Goal: Task Accomplishment & Management: Manage account settings

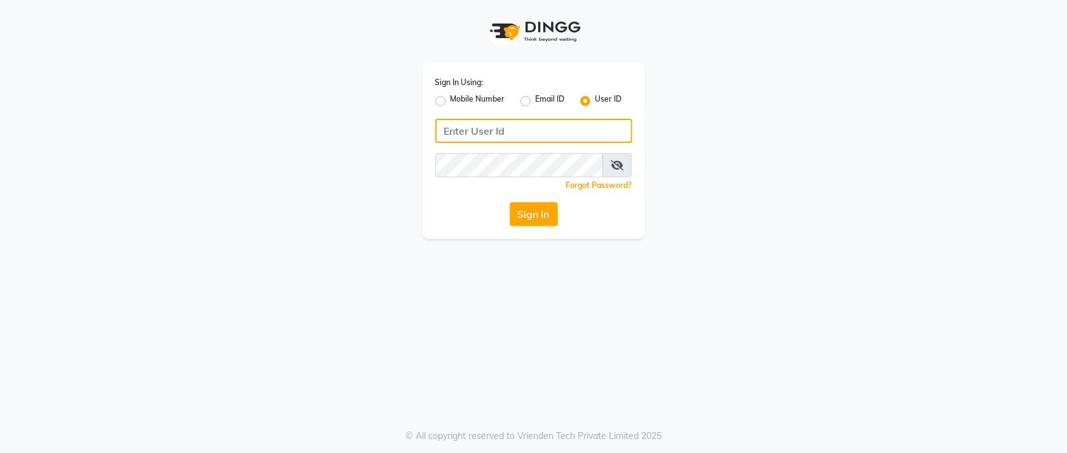
click at [506, 126] on input "Username" at bounding box center [533, 131] width 197 height 24
type input "orchidspa"
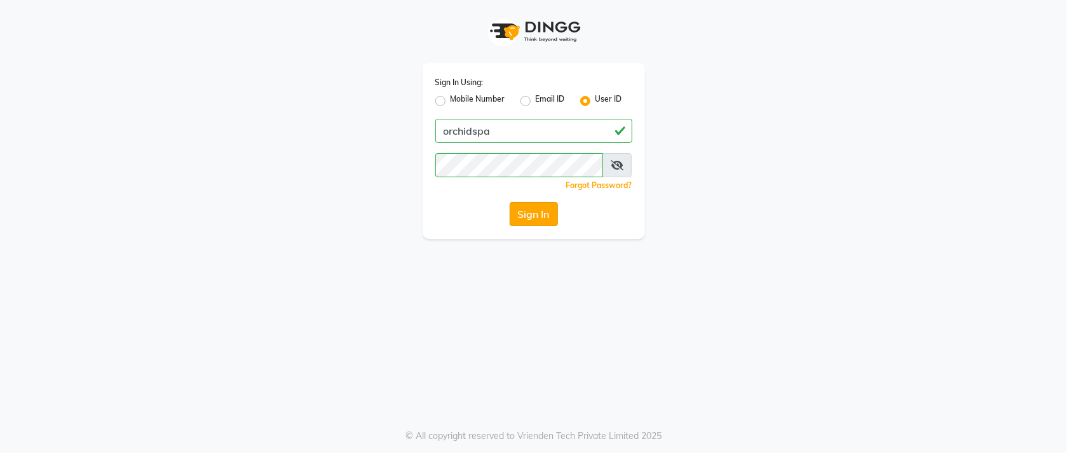
click at [533, 214] on button "Sign In" at bounding box center [534, 214] width 48 height 24
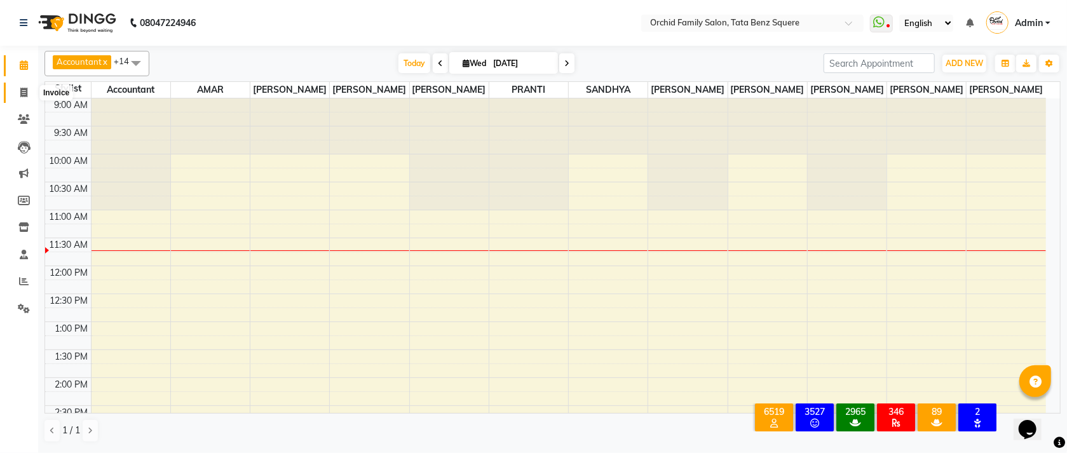
click at [20, 88] on icon at bounding box center [23, 93] width 7 height 10
select select "service"
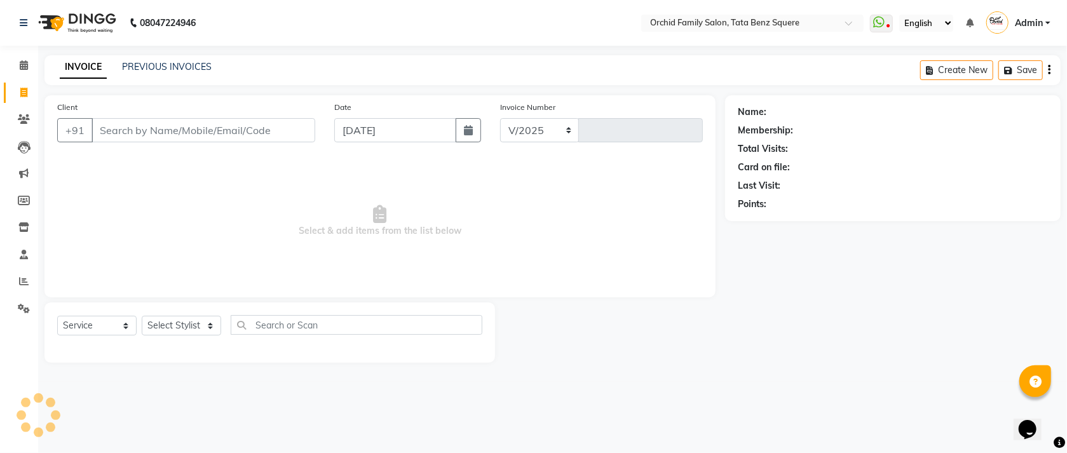
select select "107"
type input "2251"
click at [168, 327] on select "Select Stylist Accountant AJAYA AMAR BHARATI BINDIYA JHUMA KALYANI SATAPATHY KR…" at bounding box center [181, 326] width 79 height 20
select select "11441"
click at [142, 317] on select "Select Stylist Accountant AJAYA AMAR BHARATI BINDIYA JHUMA KALYANI SATAPATHY KR…" at bounding box center [181, 326] width 79 height 20
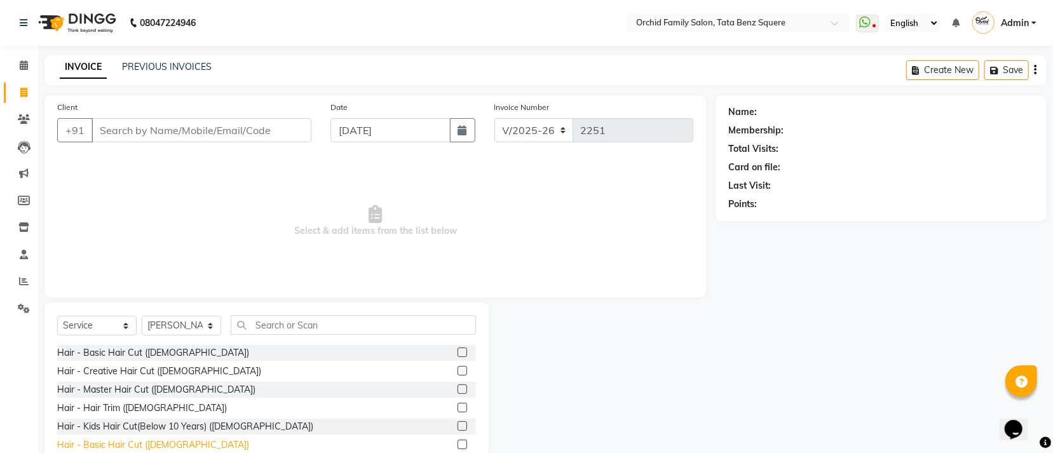
click at [144, 448] on div "Hair - Basic Hair Cut (Male)" at bounding box center [153, 445] width 192 height 13
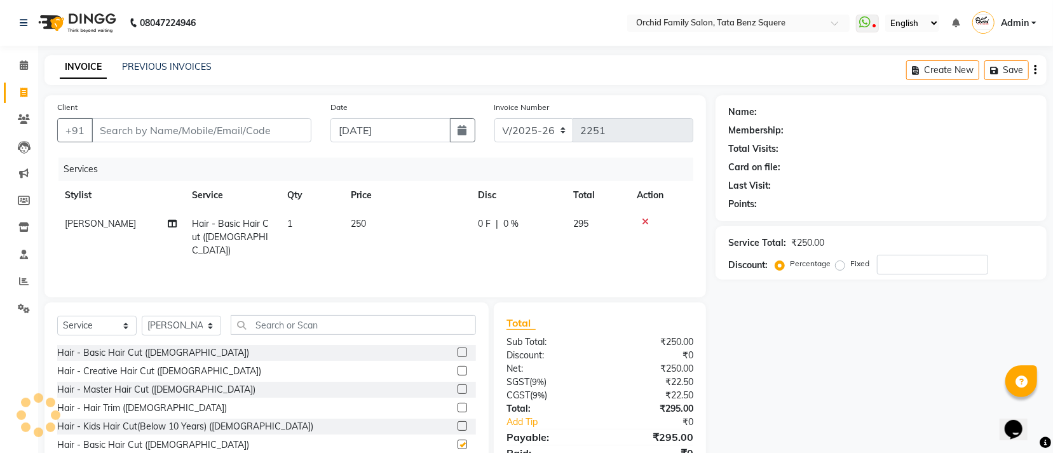
checkbox input "false"
click at [333, 312] on div "Select Service Product Membership Package Voucher Prepaid Gift Card Select Styl…" at bounding box center [267, 397] width 444 height 188
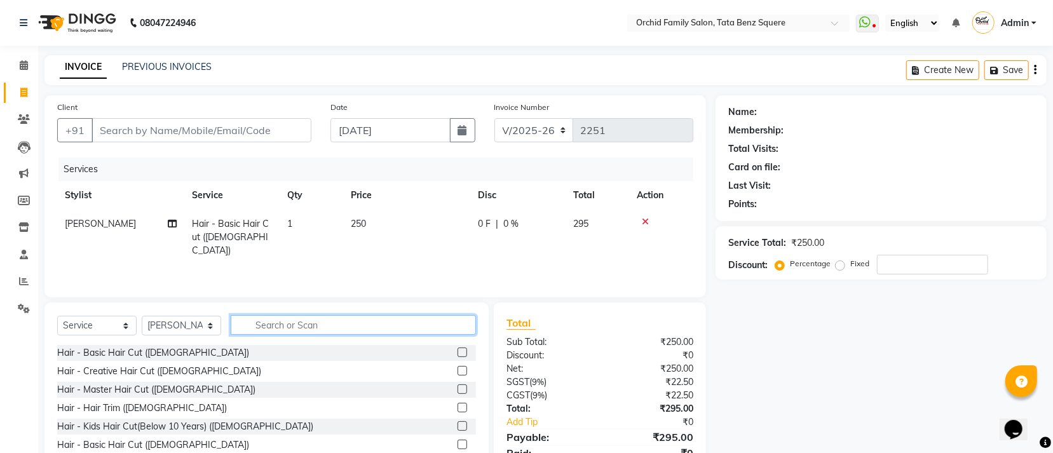
click at [334, 320] on input "text" at bounding box center [353, 325] width 245 height 20
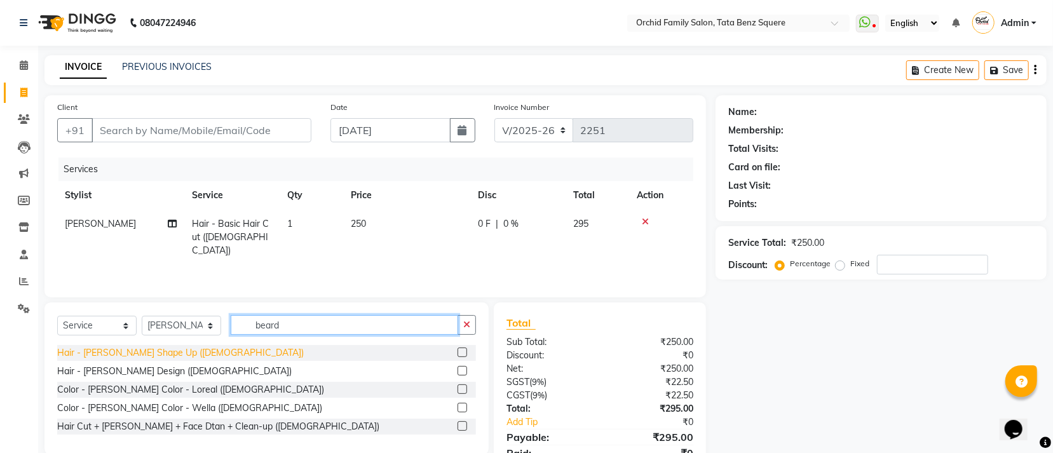
type input "beard"
click at [137, 355] on div "Hair - Beard Shape Up (Male)" at bounding box center [180, 352] width 247 height 13
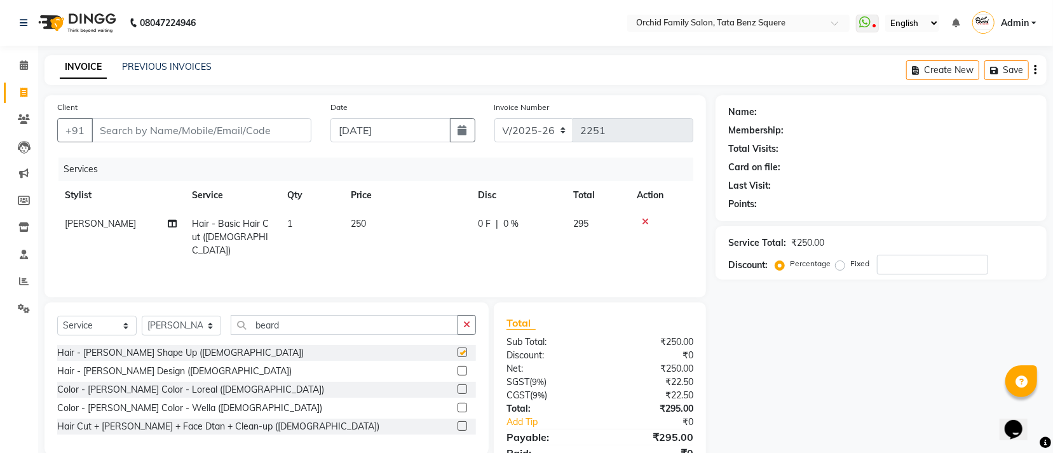
checkbox input "false"
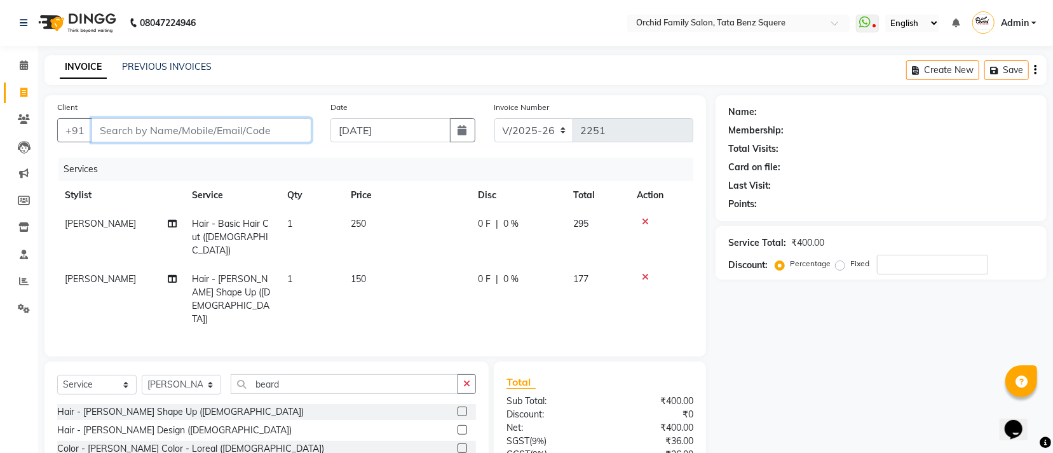
click at [265, 138] on input "Client" at bounding box center [202, 130] width 220 height 24
type input "7"
type input "0"
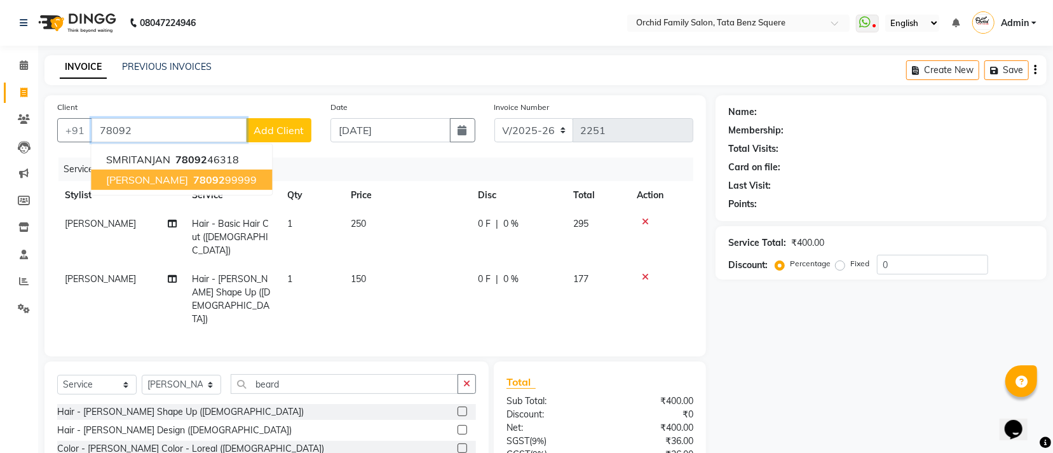
click at [203, 179] on ngb-highlight "78092 99999" at bounding box center [224, 180] width 66 height 13
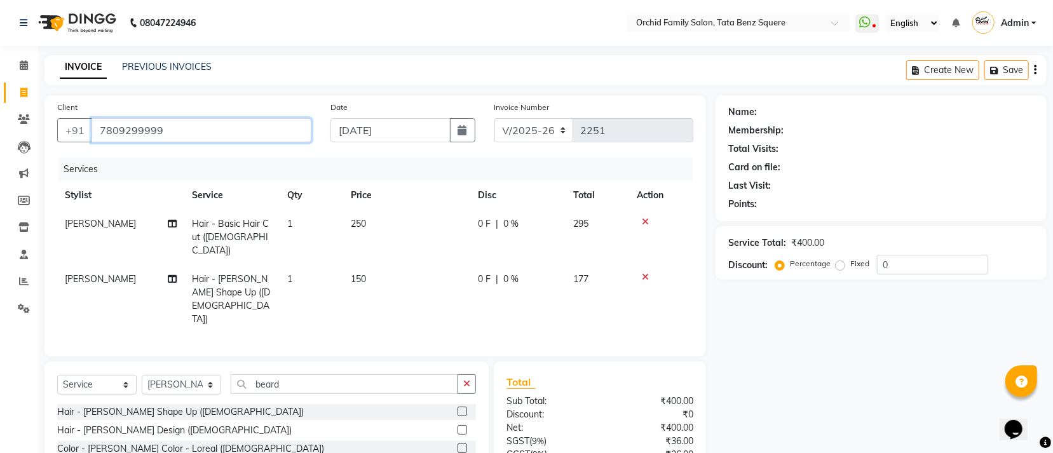
type input "7809299999"
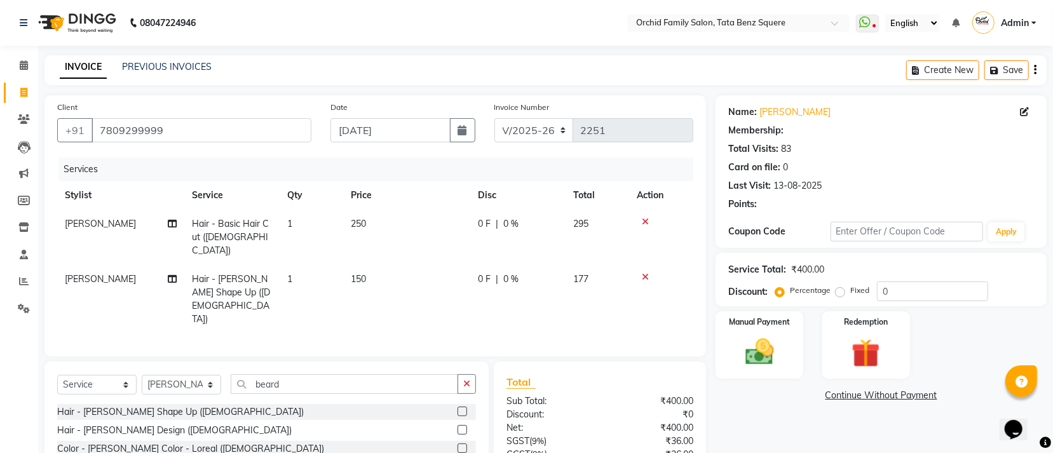
select select "1: Object"
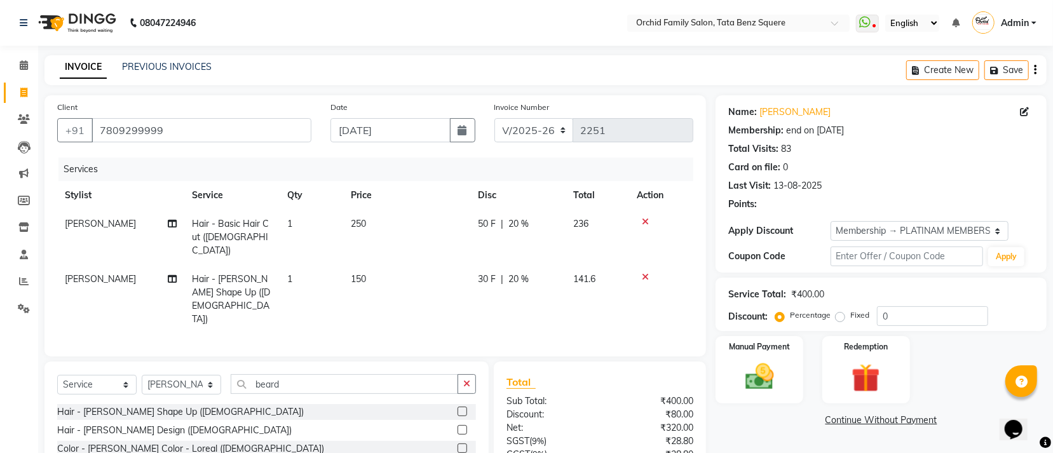
scroll to position [90, 0]
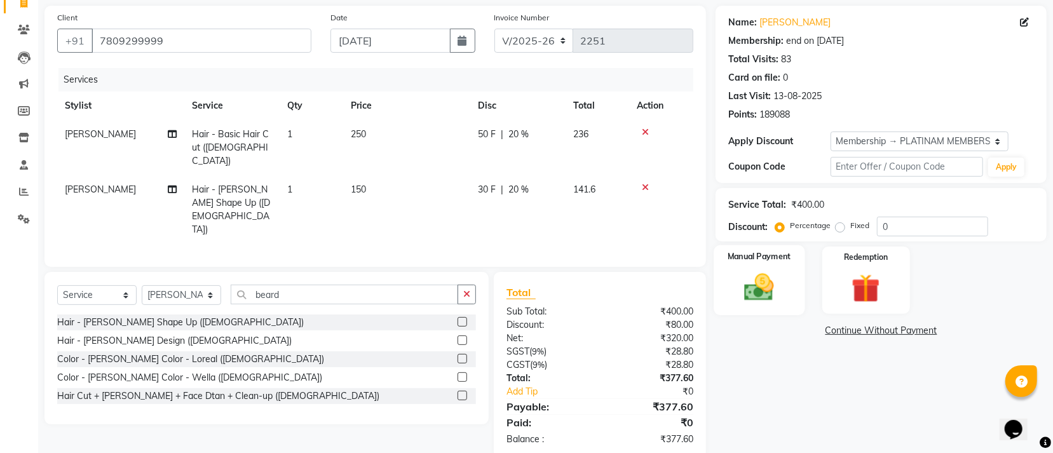
click at [786, 275] on div "Manual Payment" at bounding box center [760, 280] width 91 height 70
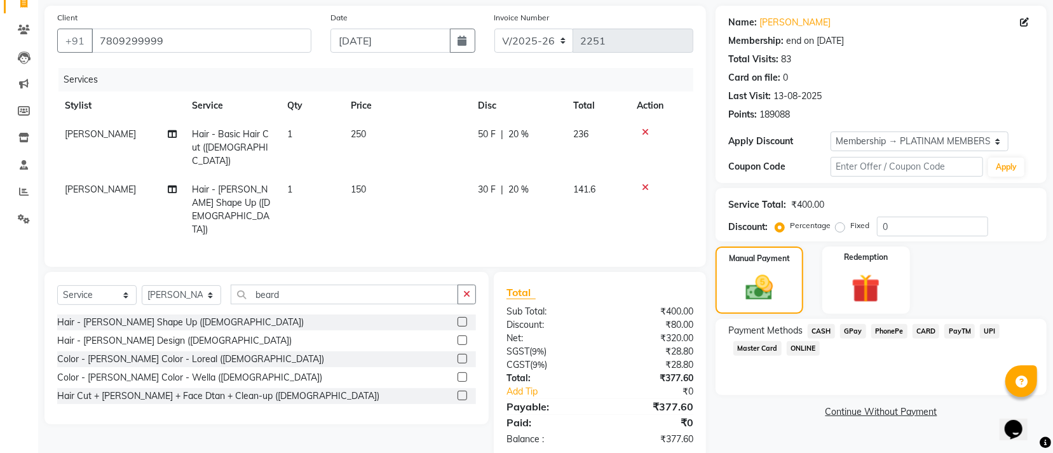
click at [821, 331] on span "CASH" at bounding box center [821, 331] width 27 height 15
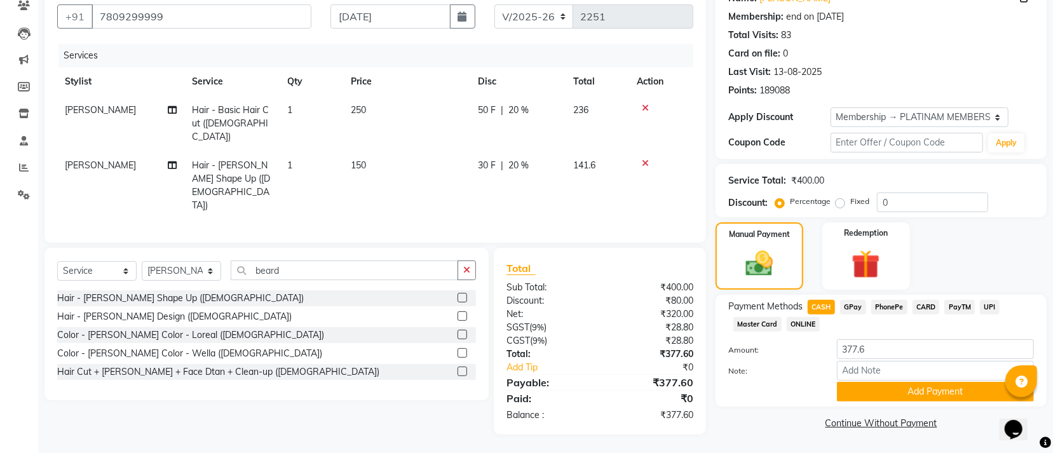
scroll to position [114, 0]
click at [874, 399] on button "Add Payment" at bounding box center [935, 391] width 197 height 20
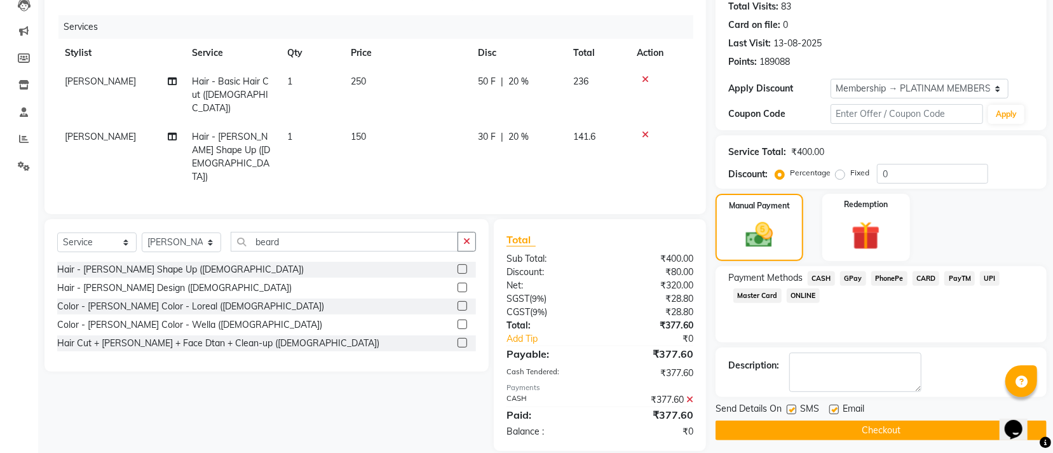
scroll to position [148, 0]
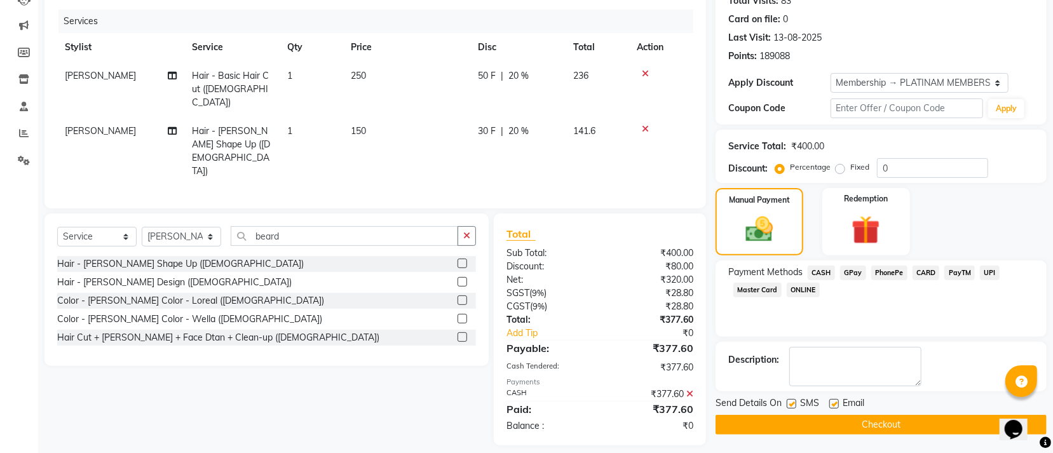
drag, startPoint x: 946, startPoint y: 412, endPoint x: 947, endPoint y: 422, distance: 9.6
click at [946, 418] on div "Send Details On SMS Email Checkout" at bounding box center [881, 416] width 331 height 38
click at [947, 422] on button "Checkout" at bounding box center [881, 425] width 331 height 20
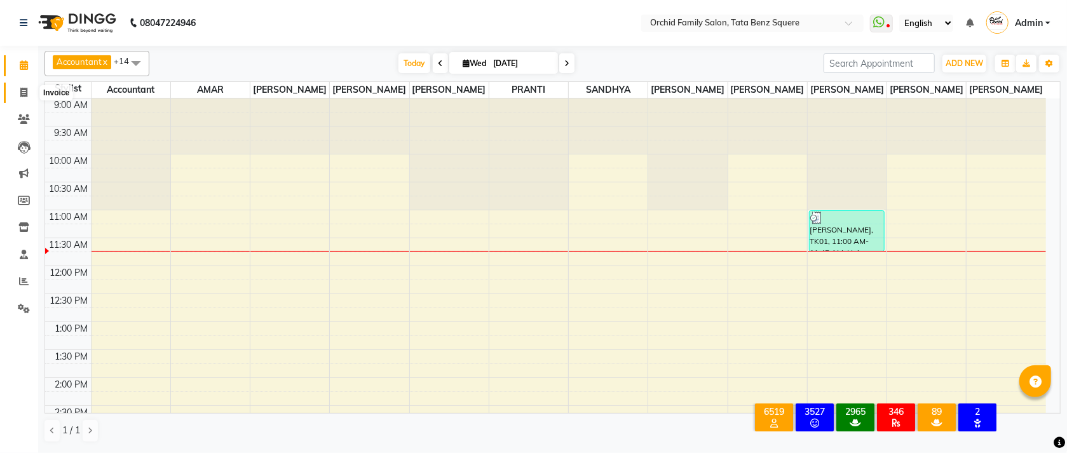
click at [23, 88] on icon at bounding box center [23, 93] width 7 height 10
select select "107"
select select "service"
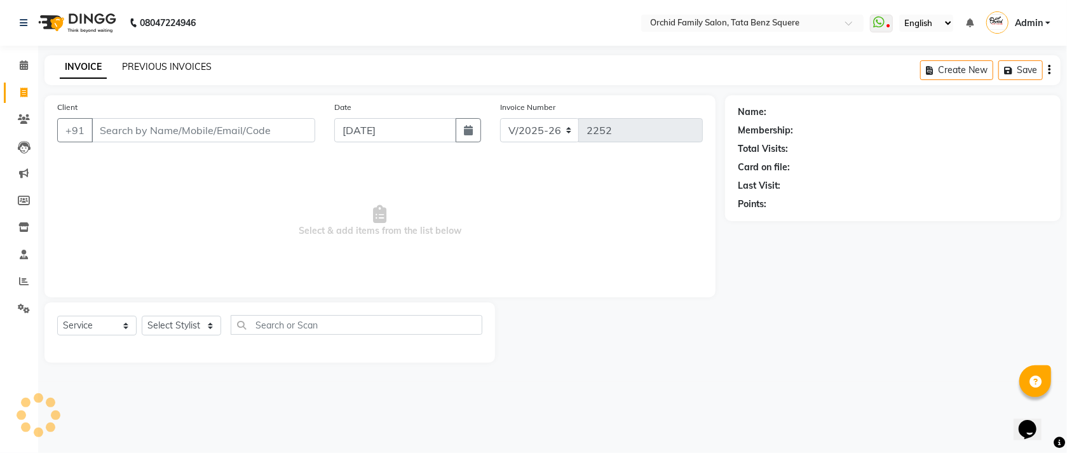
click at [188, 72] on link "PREVIOUS INVOICES" at bounding box center [167, 66] width 90 height 11
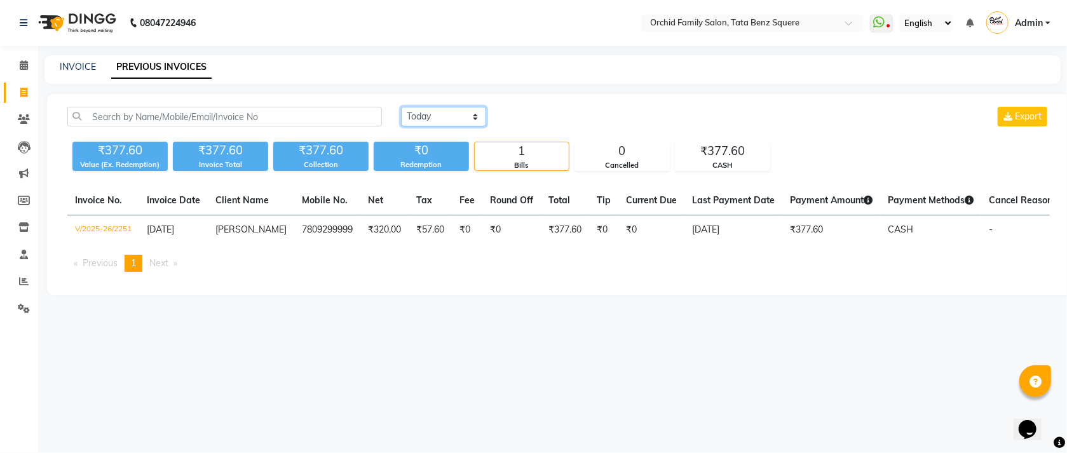
click at [440, 125] on select "Today Yesterday Custom Range" at bounding box center [443, 117] width 85 height 20
click at [540, 95] on div "Today Yesterday Custom Range Export ₹377.60 Value (Ex. Redemption) ₹377.60 Invo…" at bounding box center [559, 194] width 1024 height 201
click at [86, 65] on link "INVOICE" at bounding box center [78, 66] width 36 height 11
select select "service"
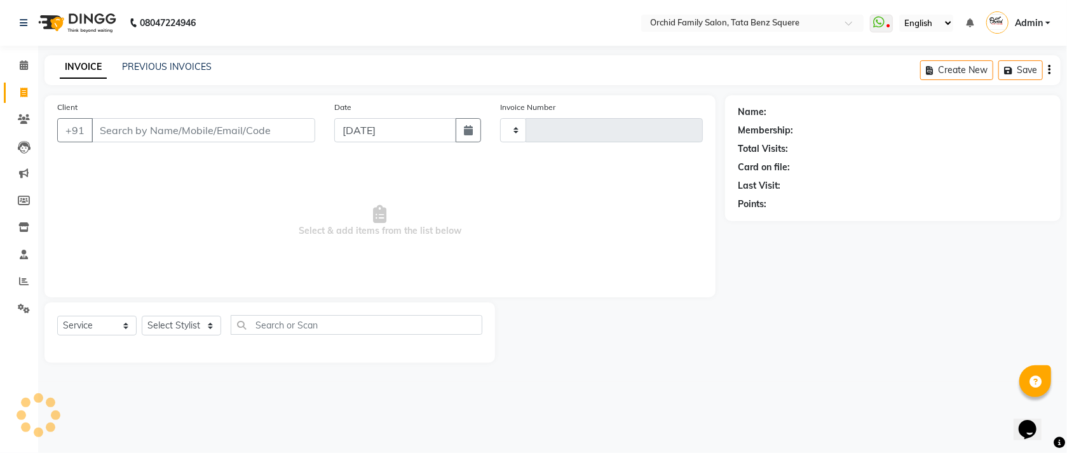
type input "2252"
select select "107"
click at [179, 329] on select "Select Stylist Accountant AJAYA AMAR BHARATI BINDIYA JHUMA KALYANI SATAPATHY KR…" at bounding box center [181, 326] width 79 height 20
click at [442, 264] on span "Select & add items from the list below" at bounding box center [380, 221] width 646 height 127
click at [191, 322] on select "Select Stylist Accountant AJAYA AMAR BHARATI BINDIYA JHUMA KALYANI SATAPATHY KR…" at bounding box center [181, 326] width 79 height 20
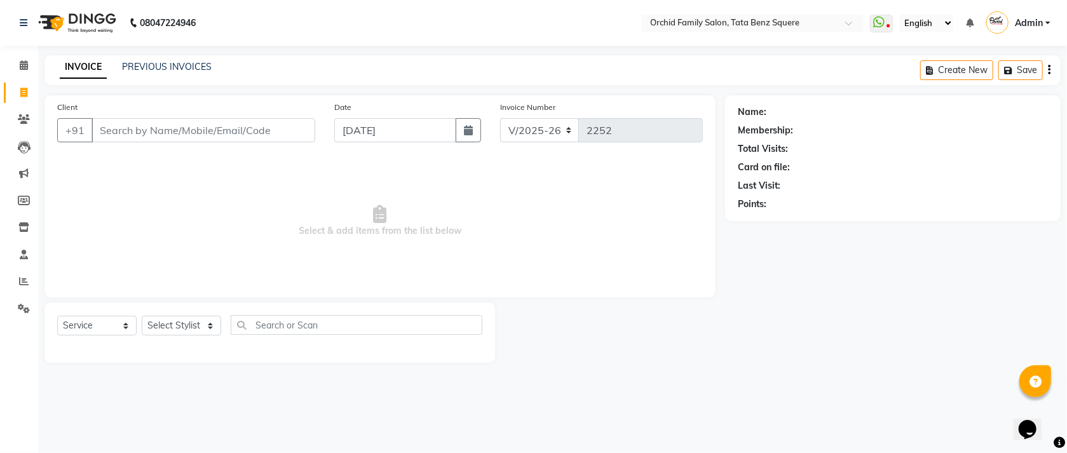
click at [643, 219] on span "Select & add items from the list below" at bounding box center [380, 221] width 646 height 127
click at [176, 71] on link "PREVIOUS INVOICES" at bounding box center [167, 66] width 90 height 11
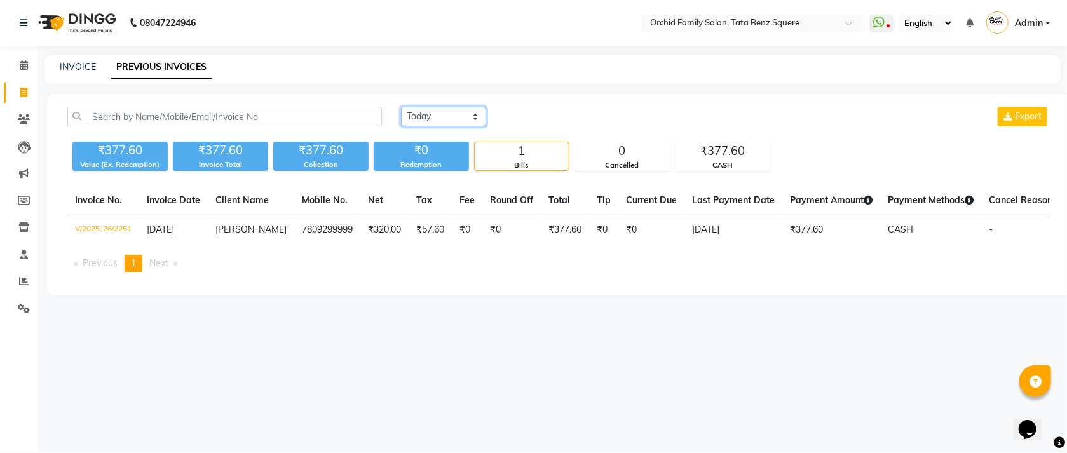
click at [452, 118] on select "Today Yesterday Custom Range" at bounding box center [443, 117] width 85 height 20
select select "range"
click at [401, 107] on select "Today Yesterday Custom Range" at bounding box center [443, 117] width 85 height 20
click at [566, 120] on input "03-09-2025" at bounding box center [547, 117] width 89 height 18
select select "9"
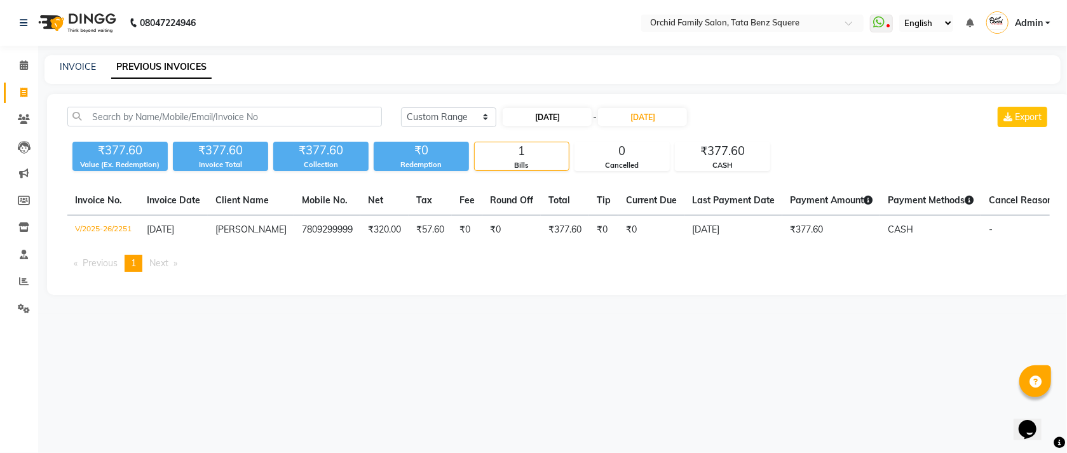
select select "2025"
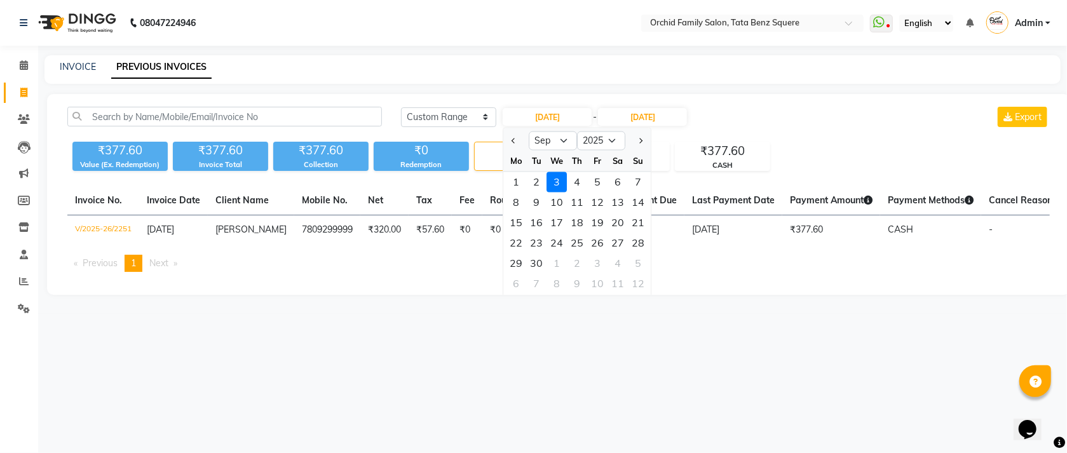
click at [507, 140] on div at bounding box center [516, 141] width 25 height 20
click at [509, 141] on button "Previous month" at bounding box center [514, 141] width 11 height 20
select select "8"
click at [624, 225] on div "16" at bounding box center [618, 223] width 20 height 20
type input "16-08-2025"
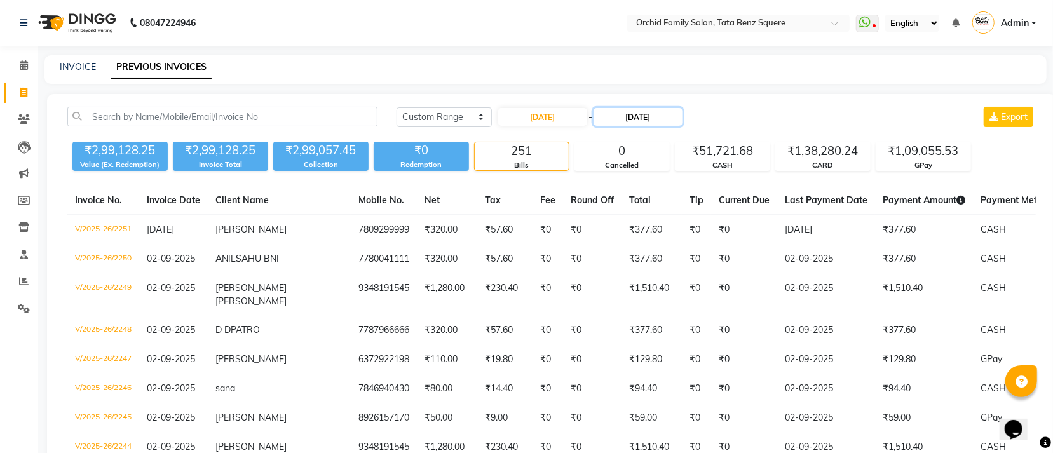
click at [657, 111] on input "03-09-2025" at bounding box center [638, 117] width 89 height 18
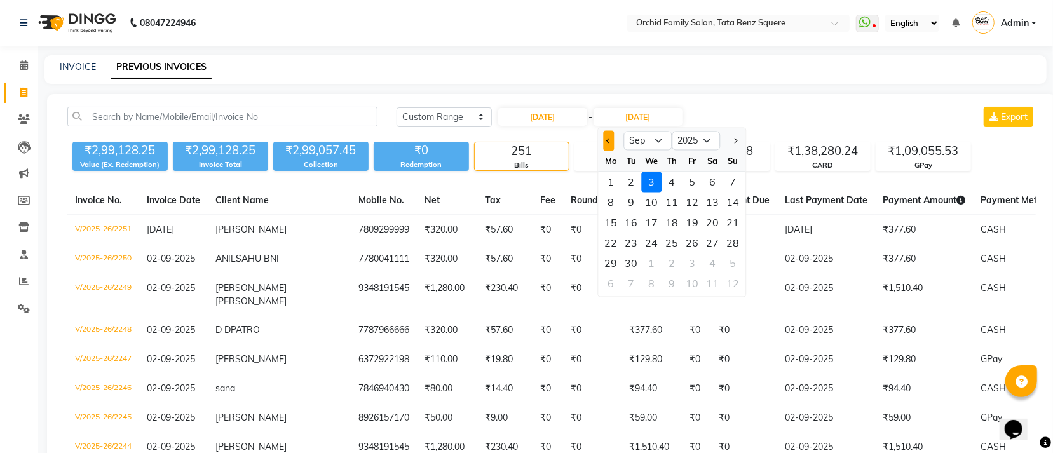
click at [603, 141] on button "Previous month" at bounding box center [608, 141] width 11 height 20
select select "8"
click at [721, 226] on div "16" at bounding box center [713, 223] width 20 height 20
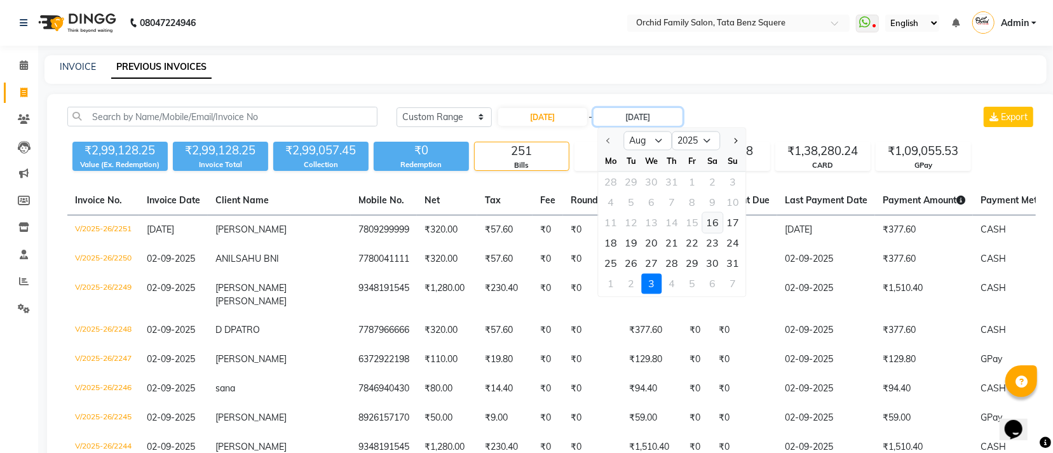
type input "16-08-2025"
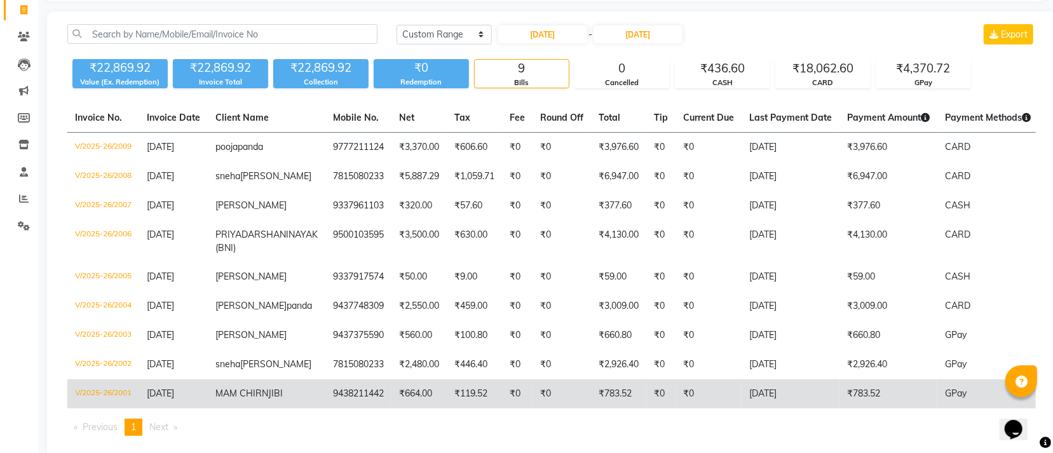
scroll to position [123, 0]
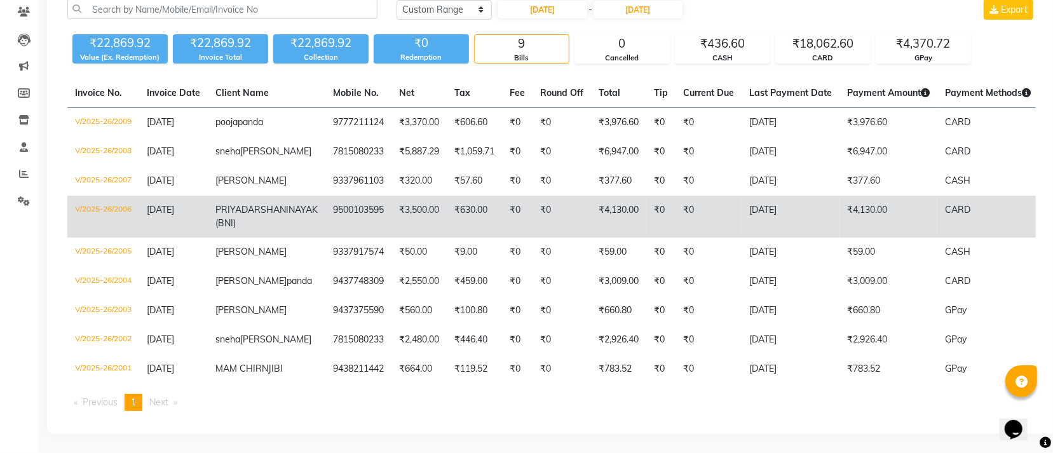
click at [866, 202] on td "₹4,130.00" at bounding box center [889, 217] width 98 height 42
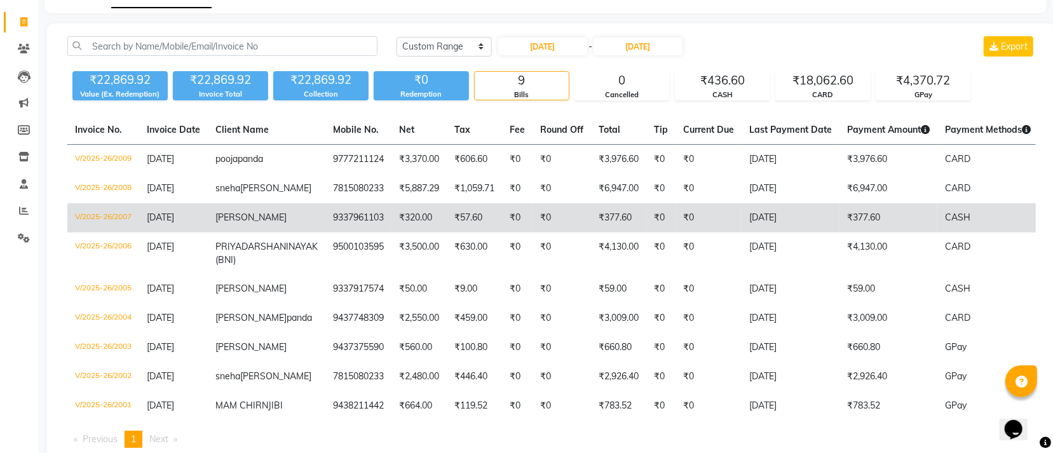
scroll to position [28, 0]
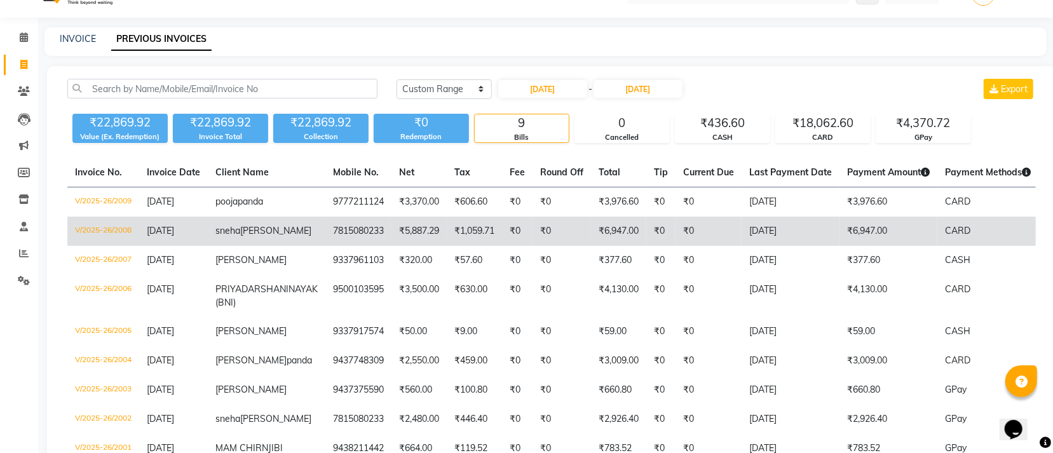
click at [840, 237] on td "₹6,947.00" at bounding box center [889, 231] width 98 height 29
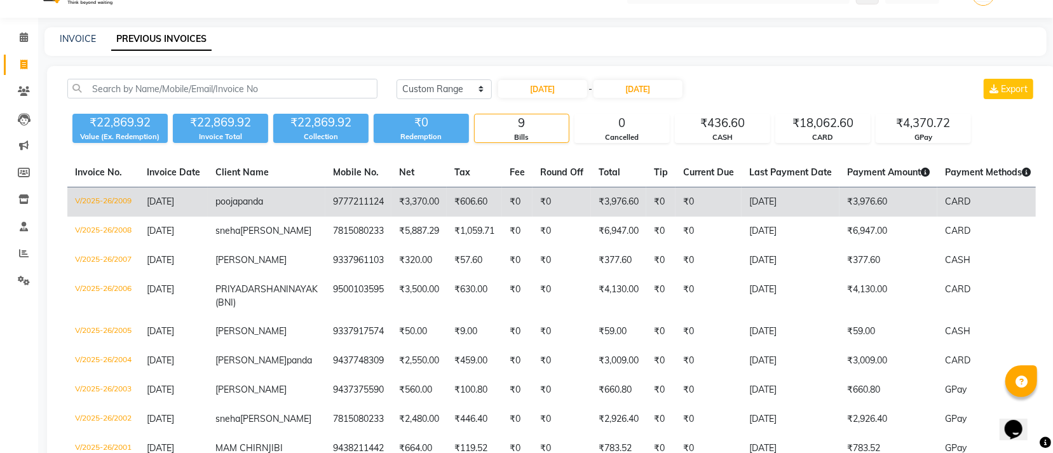
click at [840, 195] on td "₹3,976.60" at bounding box center [889, 203] width 98 height 30
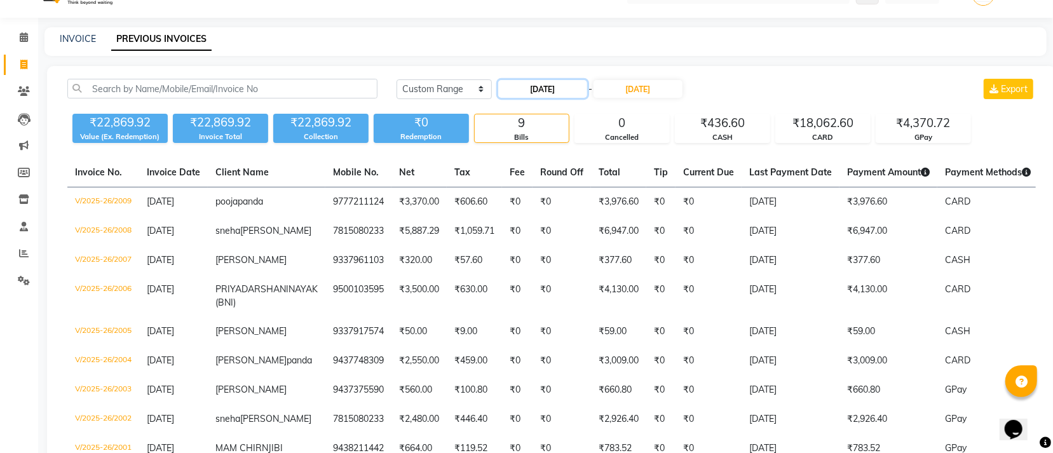
click at [536, 81] on input "16-08-2025" at bounding box center [542, 89] width 89 height 18
select select "8"
select select "2025"
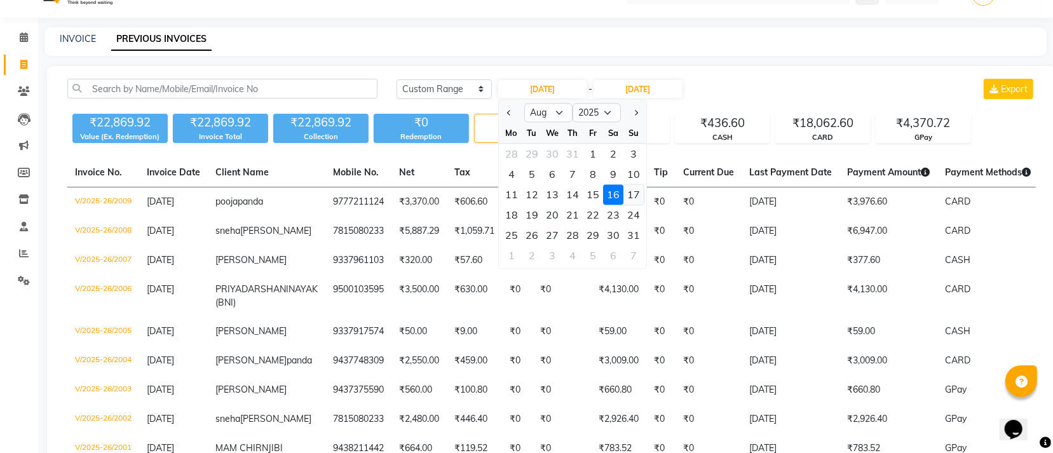
click at [633, 201] on div "17" at bounding box center [634, 195] width 20 height 20
type input "[DATE]"
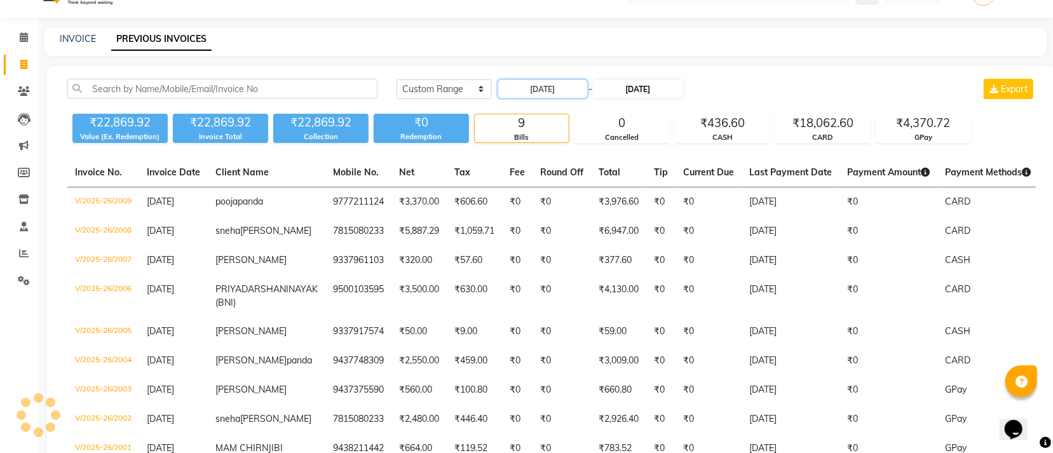
scroll to position [0, 0]
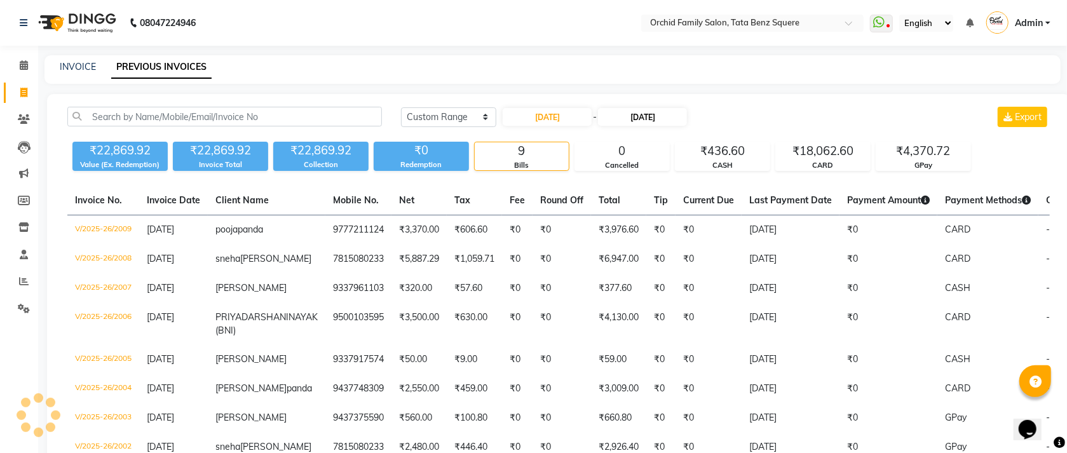
click at [665, 86] on main "INVOICE PREVIOUS INVOICES Today Yesterday Custom Range 17-08-2025 - 16-08-2025 …" at bounding box center [552, 307] width 1029 height 505
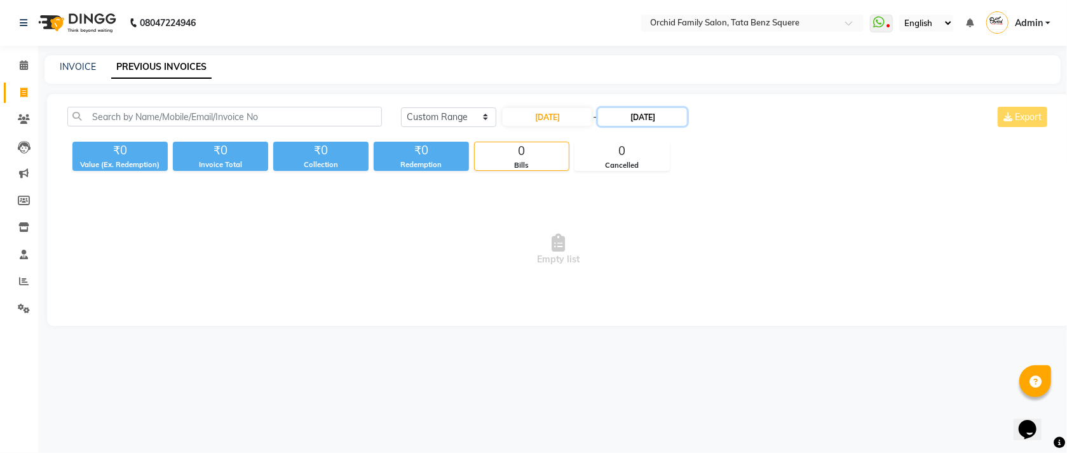
click at [662, 113] on input "16-08-2025" at bounding box center [642, 117] width 89 height 18
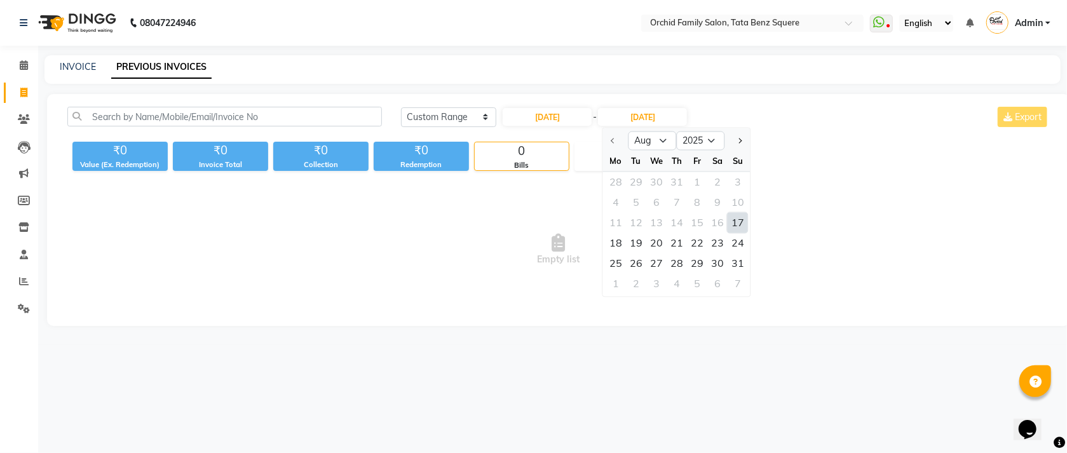
click at [737, 226] on div "17" at bounding box center [738, 223] width 20 height 20
type input "[DATE]"
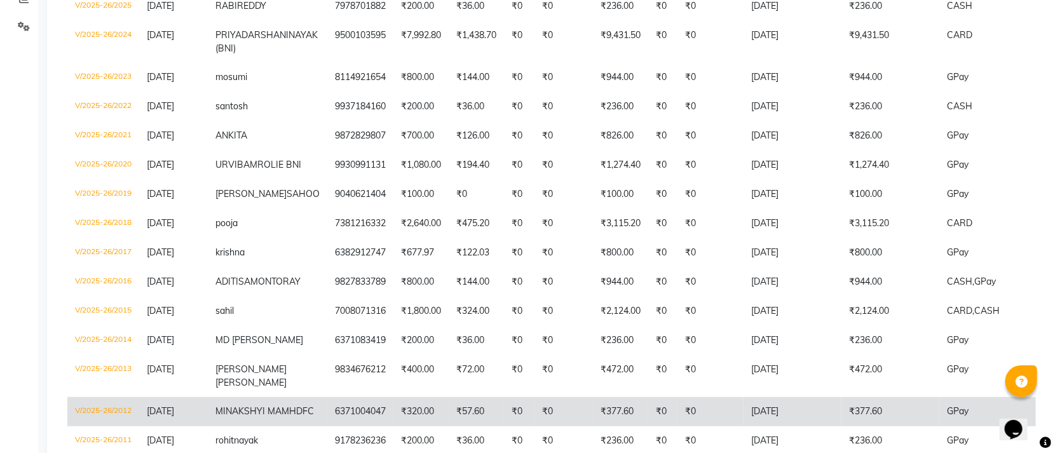
scroll to position [426, 0]
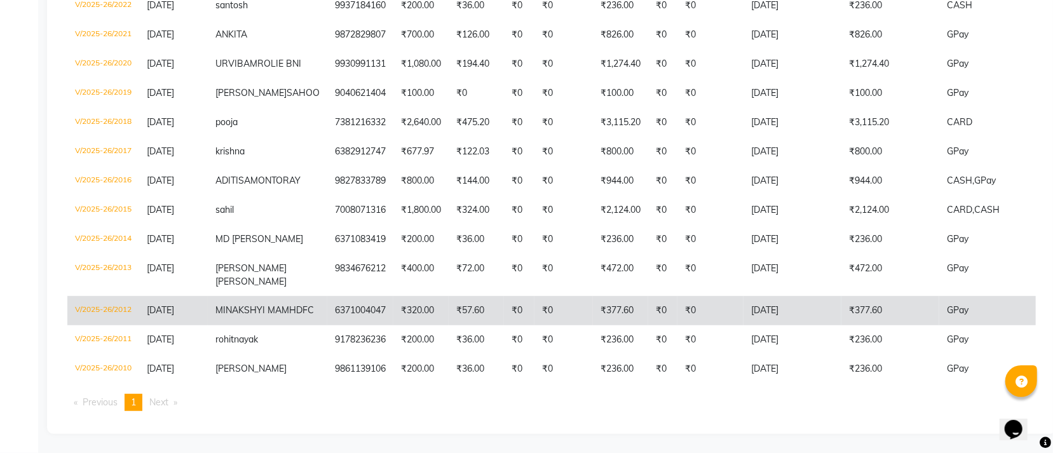
click at [891, 296] on td "₹377.60" at bounding box center [891, 310] width 98 height 29
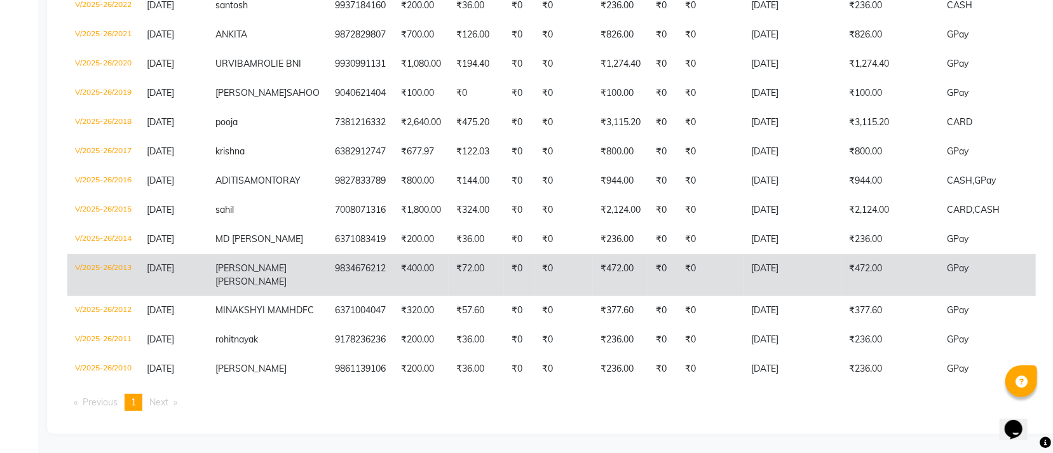
click at [870, 263] on td "₹472.00" at bounding box center [891, 275] width 98 height 42
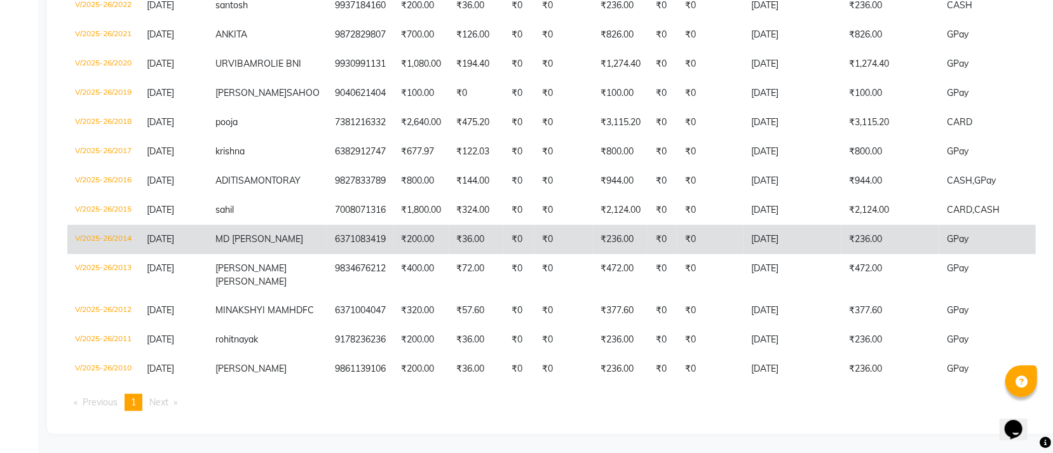
click at [842, 225] on td "₹236.00" at bounding box center [891, 239] width 98 height 29
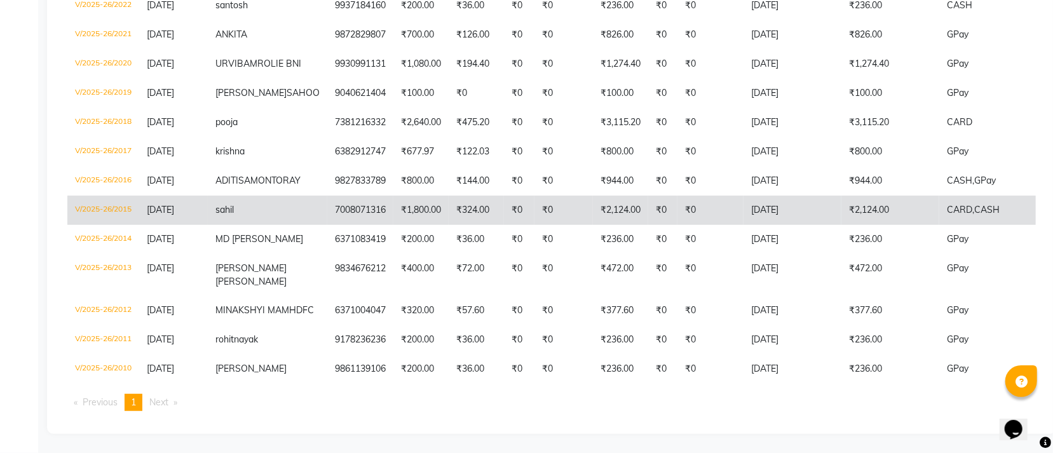
click at [847, 197] on td "₹2,124.00" at bounding box center [891, 210] width 98 height 29
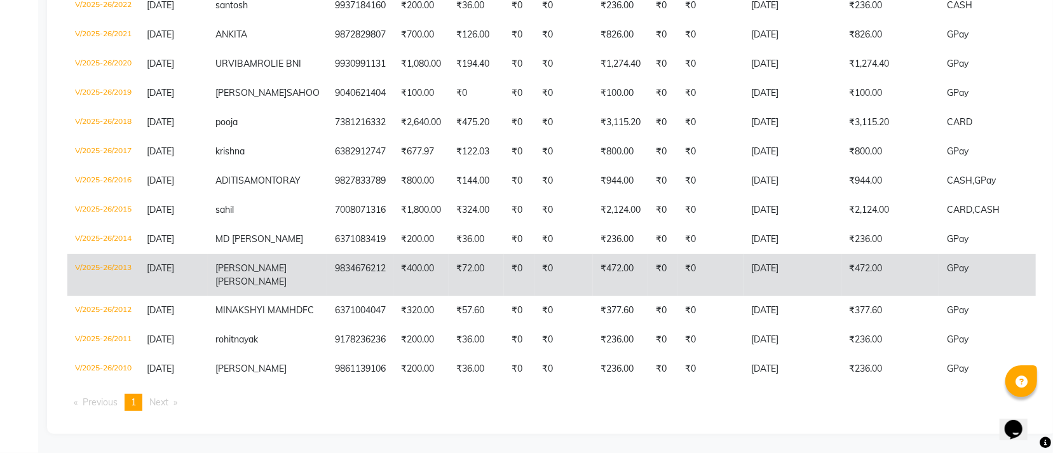
scroll to position [331, 0]
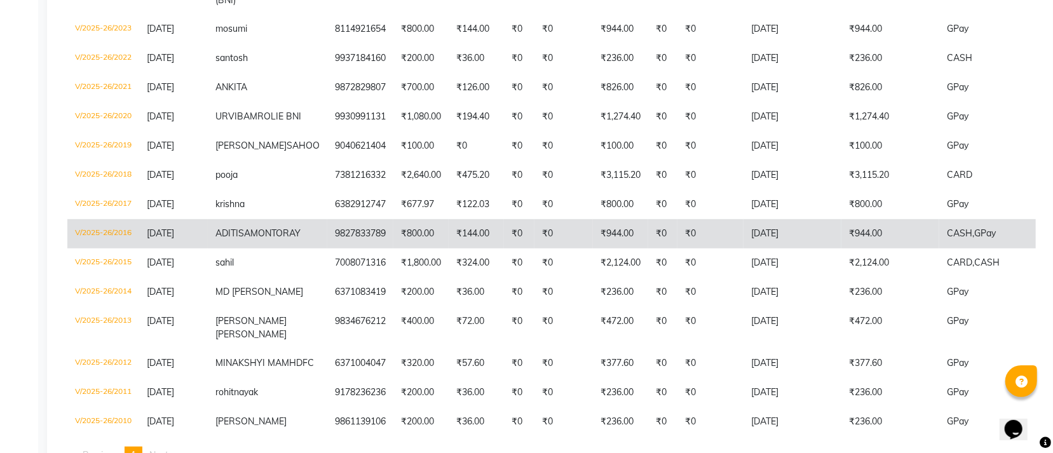
click at [842, 248] on td "₹944.00" at bounding box center [891, 233] width 98 height 29
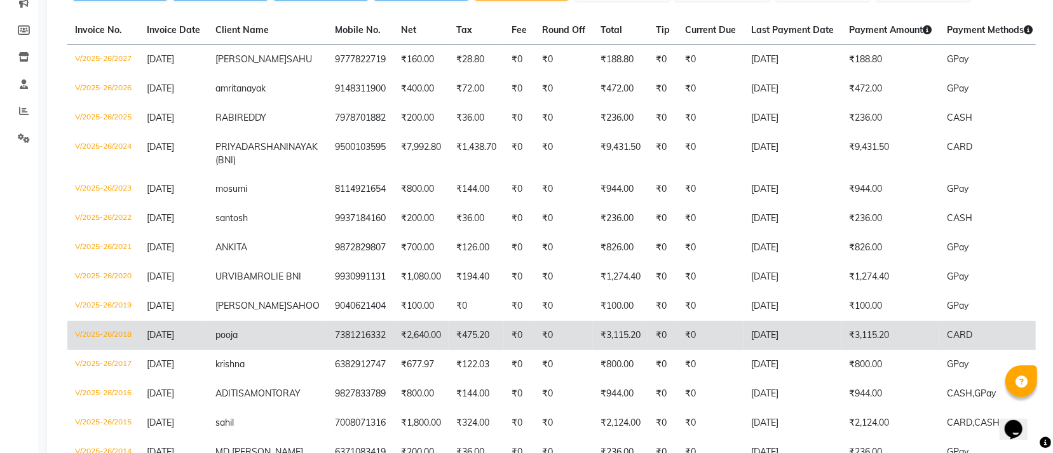
scroll to position [140, 0]
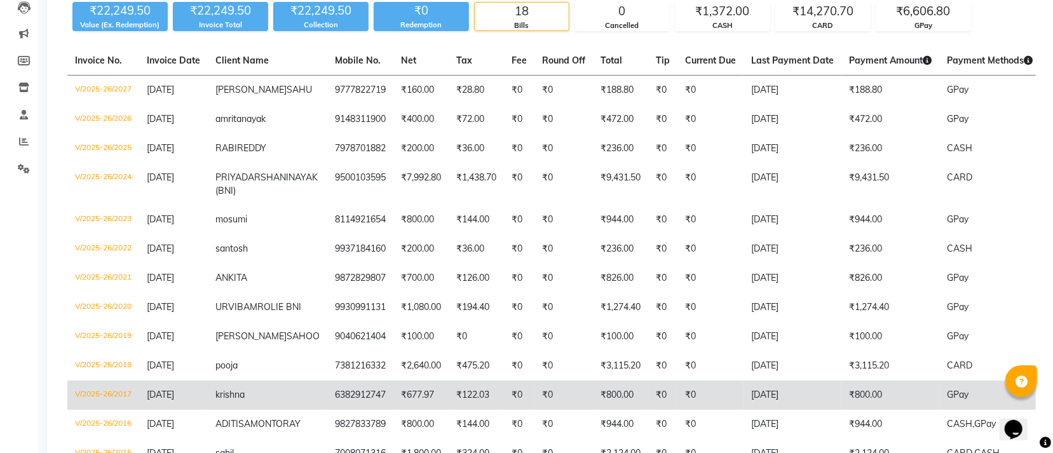
click at [858, 399] on td "₹800.00" at bounding box center [891, 395] width 98 height 29
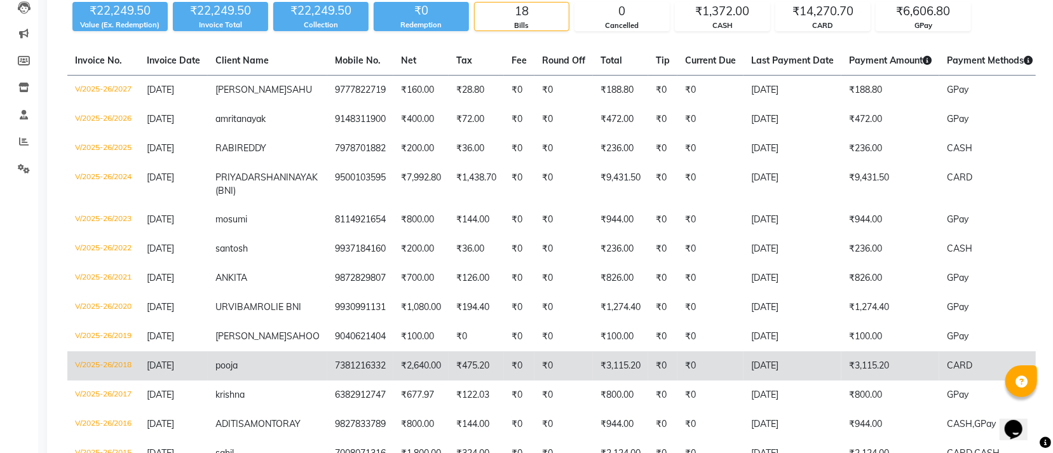
click at [883, 381] on td "₹3,115.20" at bounding box center [891, 366] width 98 height 29
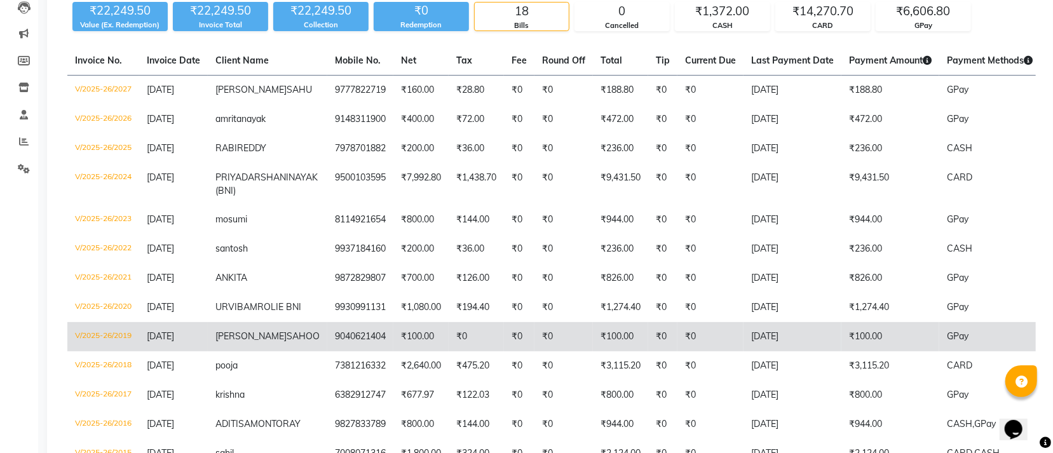
click at [847, 339] on td "₹100.00" at bounding box center [891, 336] width 98 height 29
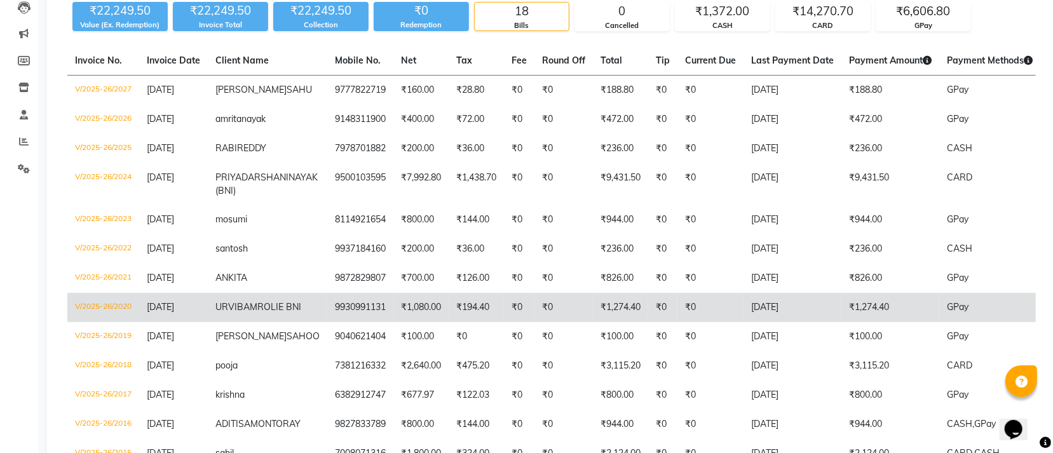
click at [863, 319] on td "₹1,274.40" at bounding box center [891, 307] width 98 height 29
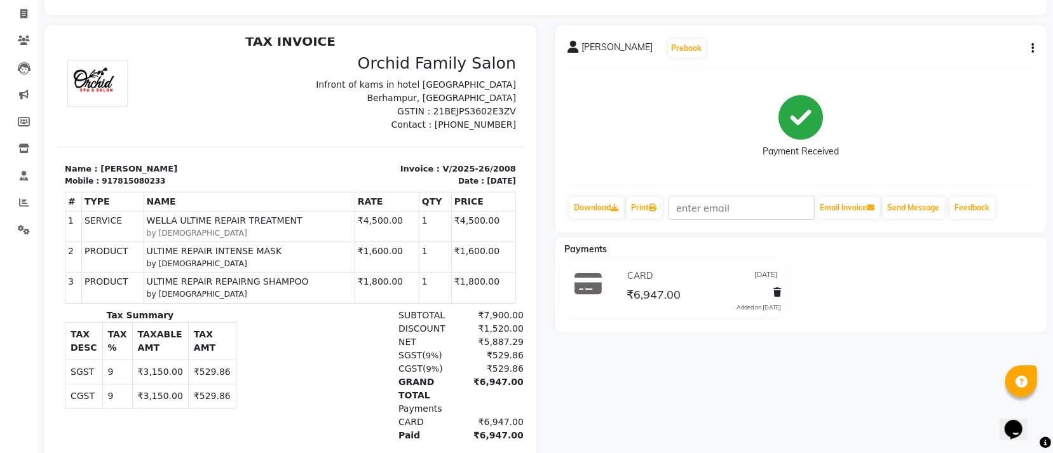
scroll to position [165, 0]
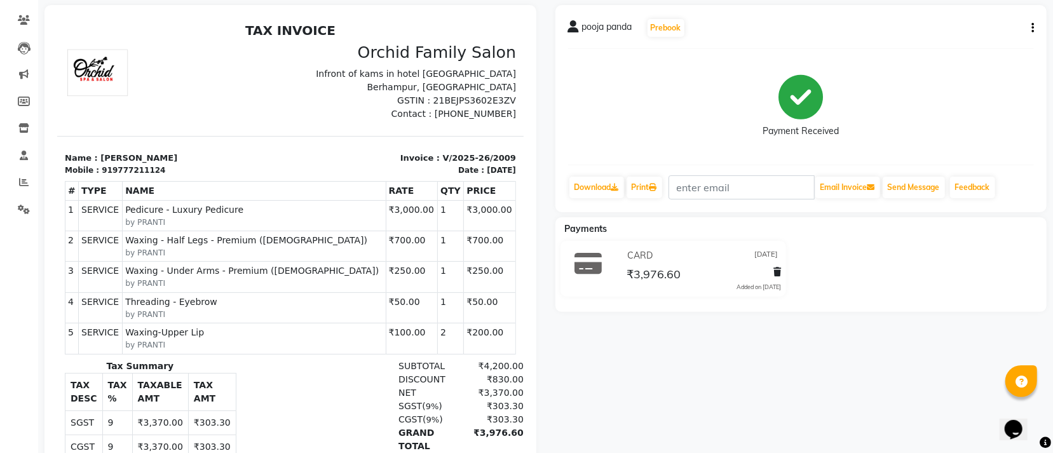
scroll to position [226, 0]
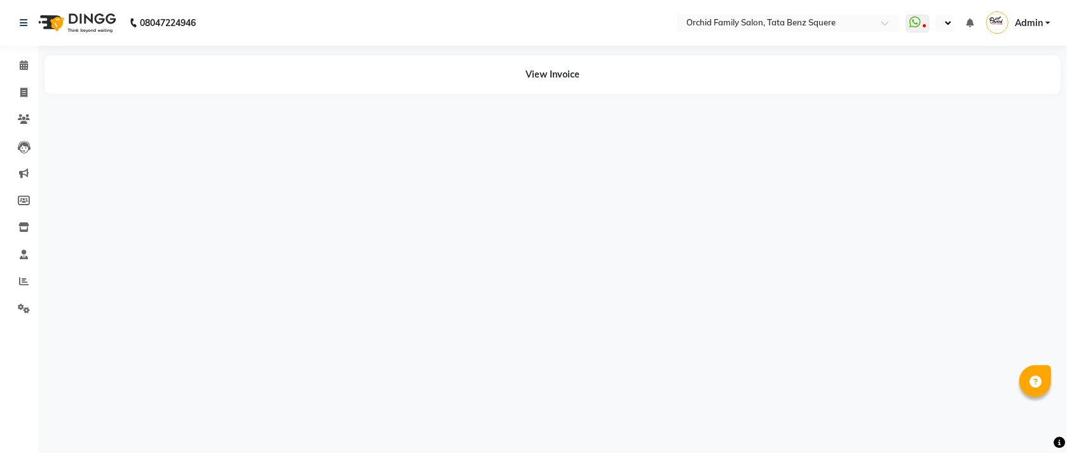
select select "en"
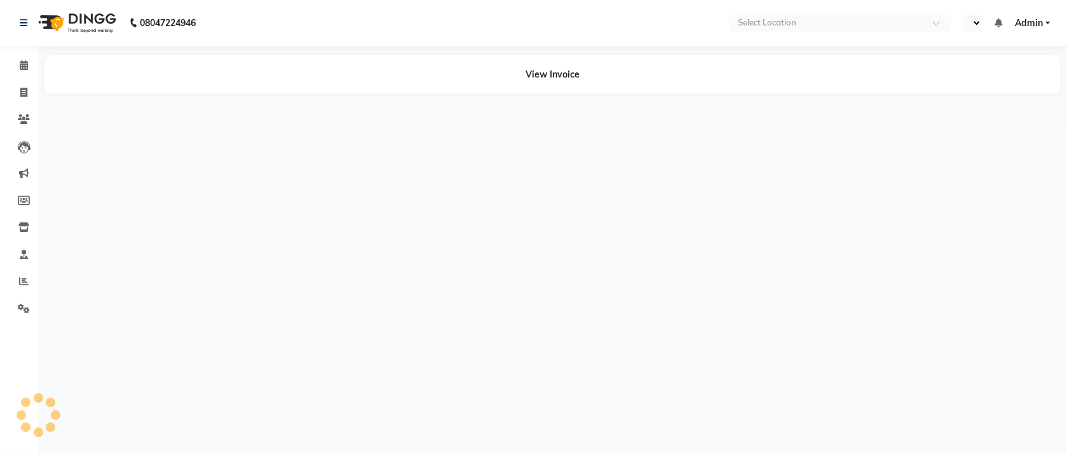
select select "en"
